Goal: Obtain resource: Download file/media

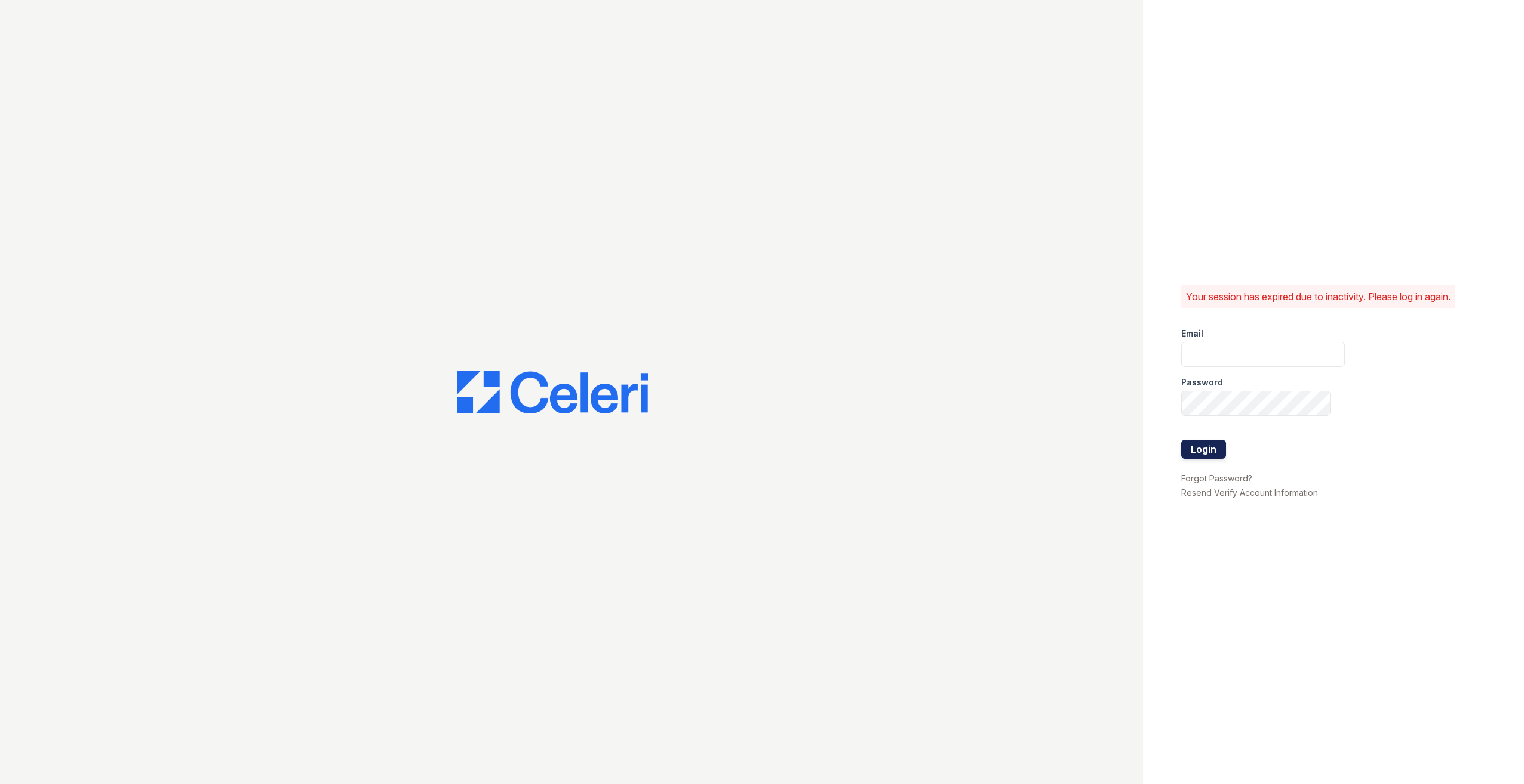
type input "[EMAIL_ADDRESS][DOMAIN_NAME]"
click at [1200, 444] on button "Login" at bounding box center [1204, 449] width 45 height 19
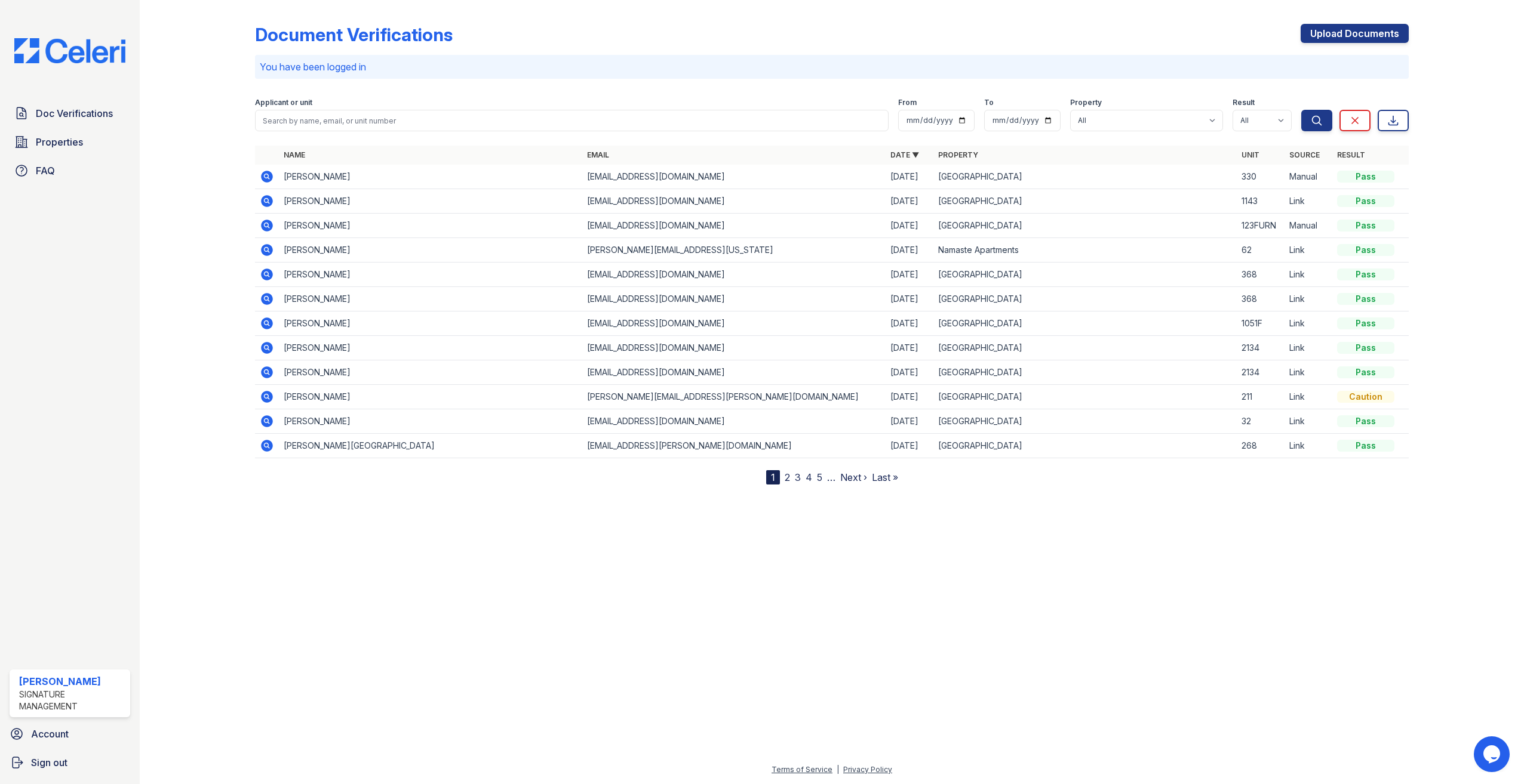
click at [269, 202] on icon at bounding box center [267, 201] width 12 height 12
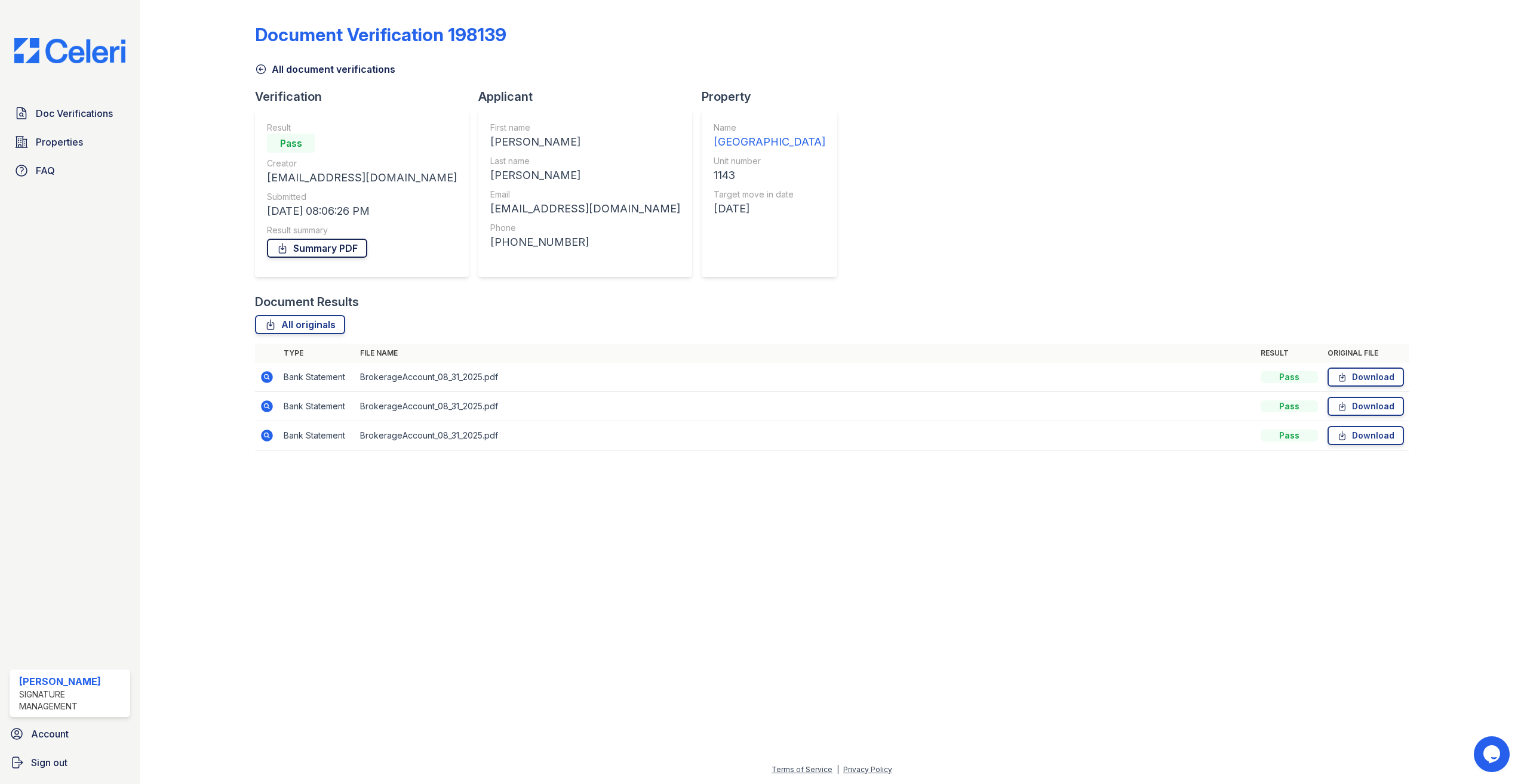
click at [326, 254] on link "Summary PDF" at bounding box center [317, 248] width 101 height 19
